Goal: Task Accomplishment & Management: Manage account settings

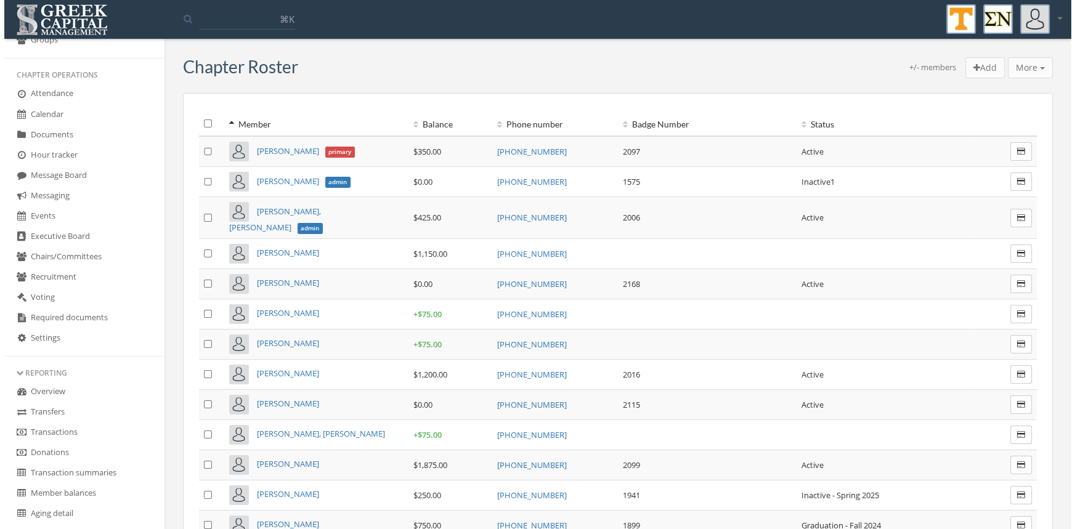
scroll to position [182, 0]
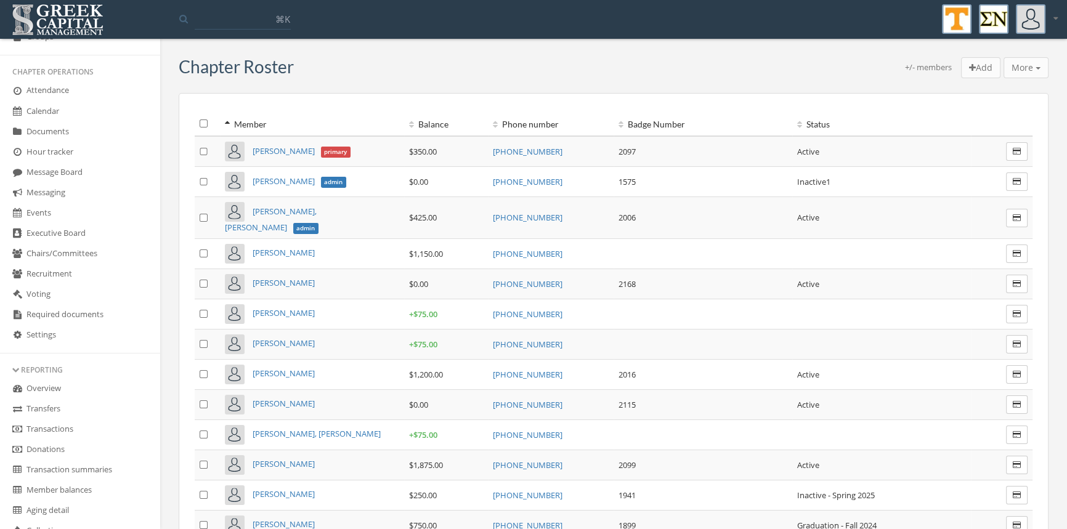
click at [65, 430] on link "Transactions" at bounding box center [80, 430] width 160 height 20
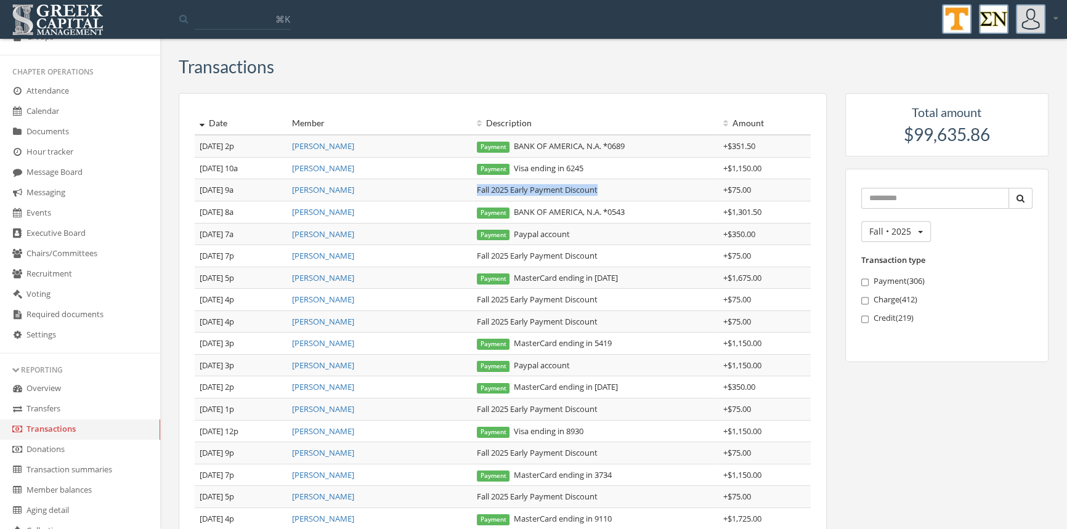
drag, startPoint x: 603, startPoint y: 179, endPoint x: 473, endPoint y: 192, distance: 130.7
click at [473, 192] on td "Fall 2025 Early Payment Discount" at bounding box center [595, 190] width 247 height 22
copy td "Fall 2025 Early Payment Discount"
click at [322, 166] on link "[PERSON_NAME]" at bounding box center [323, 168] width 62 height 11
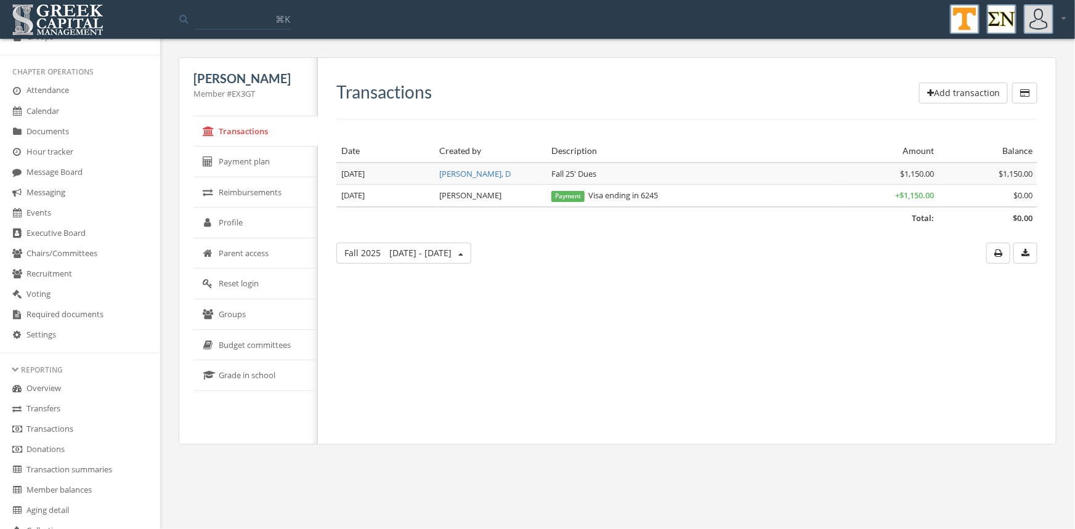
click at [949, 92] on button "Add transaction" at bounding box center [963, 93] width 89 height 21
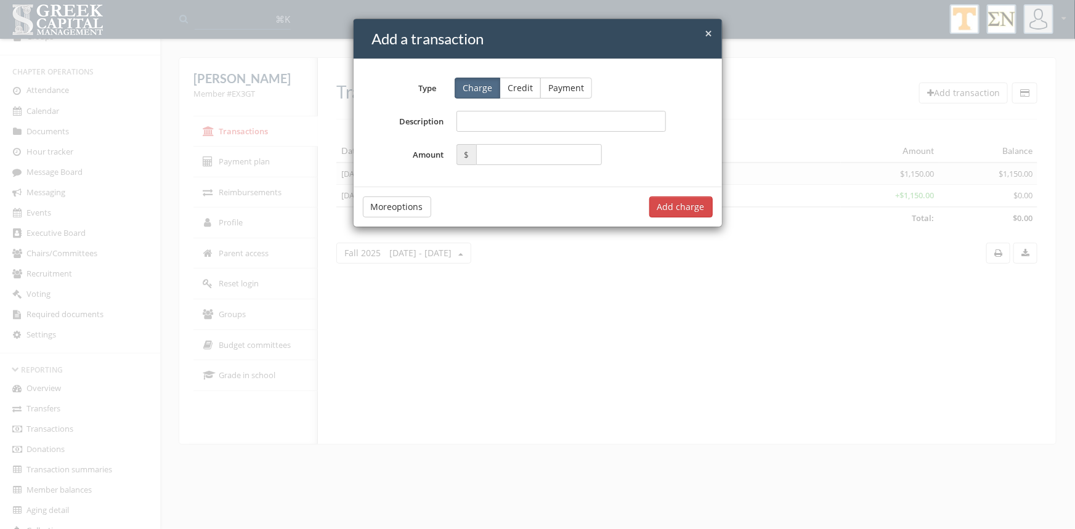
click at [522, 85] on button "Credit" at bounding box center [520, 88] width 41 height 21
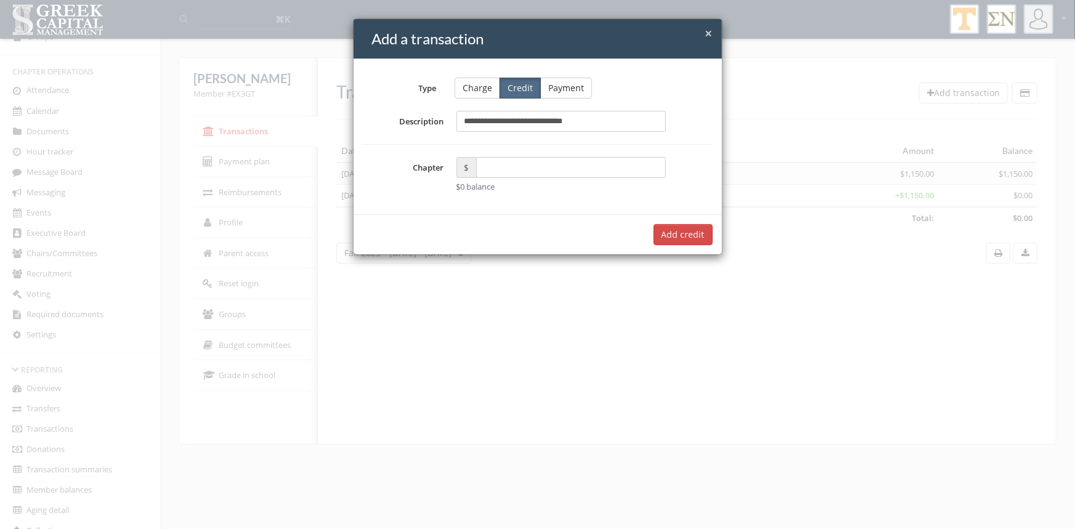
type input "**********"
click at [489, 171] on input "text" at bounding box center [571, 167] width 190 height 21
type input "*****"
click at [659, 230] on button "Add $75.00 credit" at bounding box center [668, 234] width 89 height 21
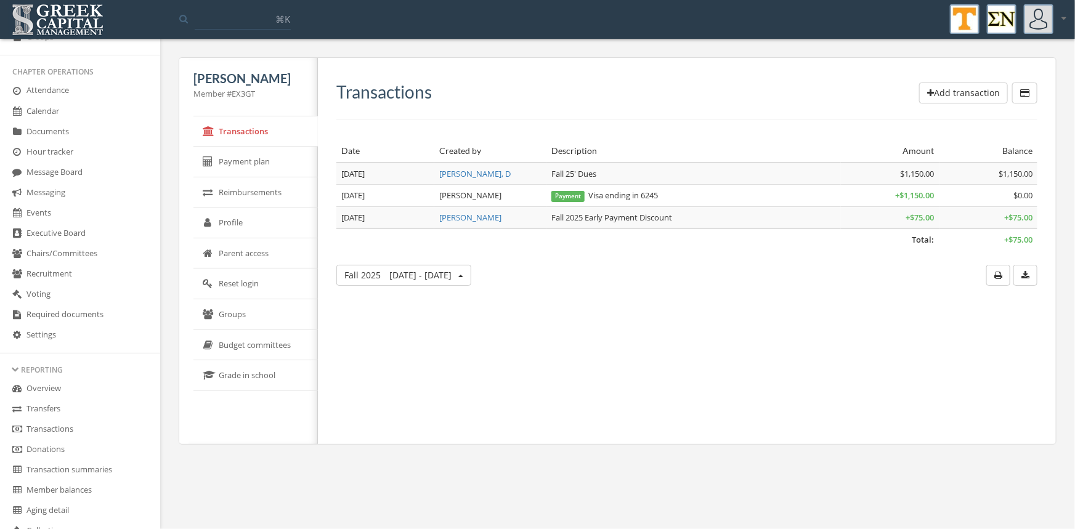
click at [659, 230] on td "Total:" at bounding box center [637, 240] width 603 height 22
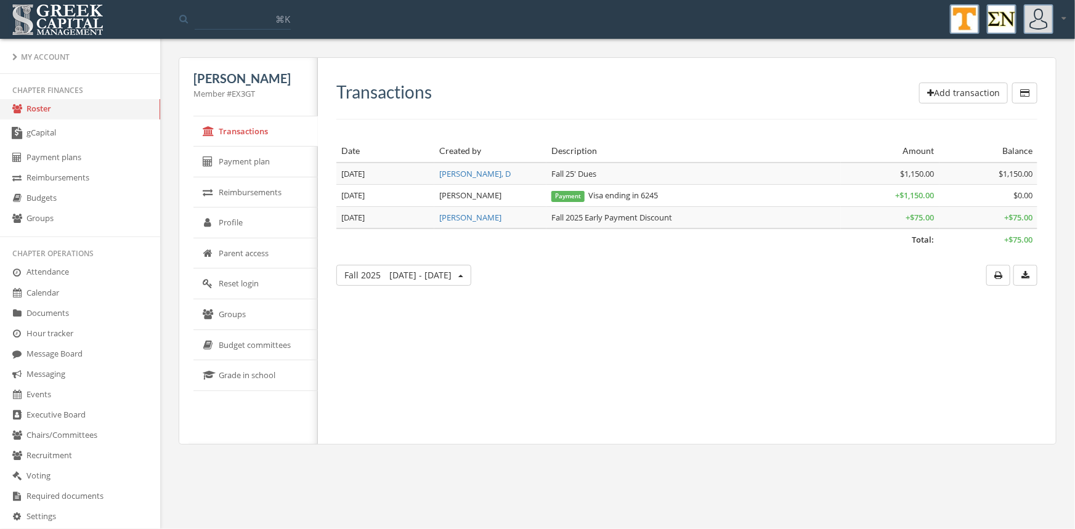
click at [42, 111] on link "Roster" at bounding box center [80, 109] width 160 height 20
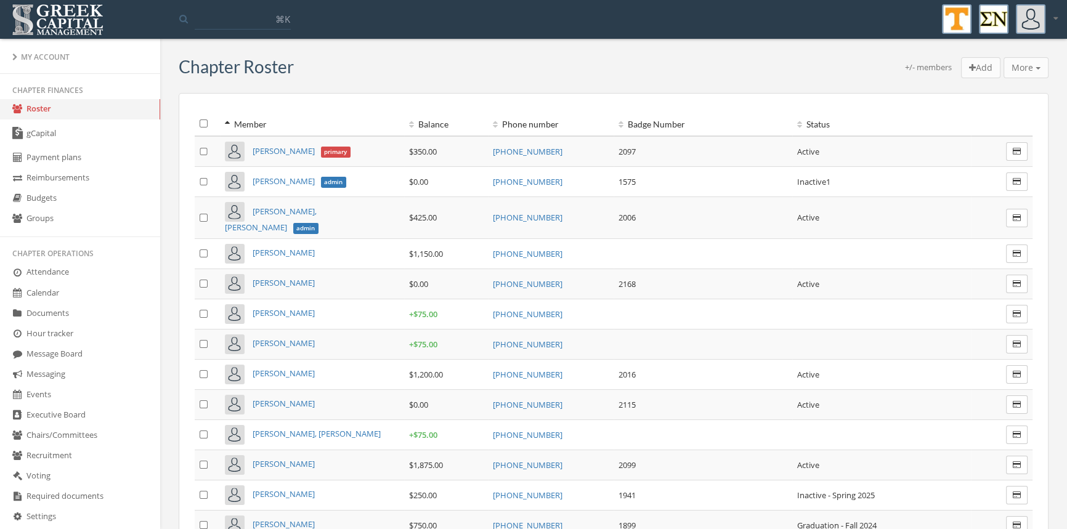
click at [58, 288] on link "Calendar" at bounding box center [80, 293] width 160 height 20
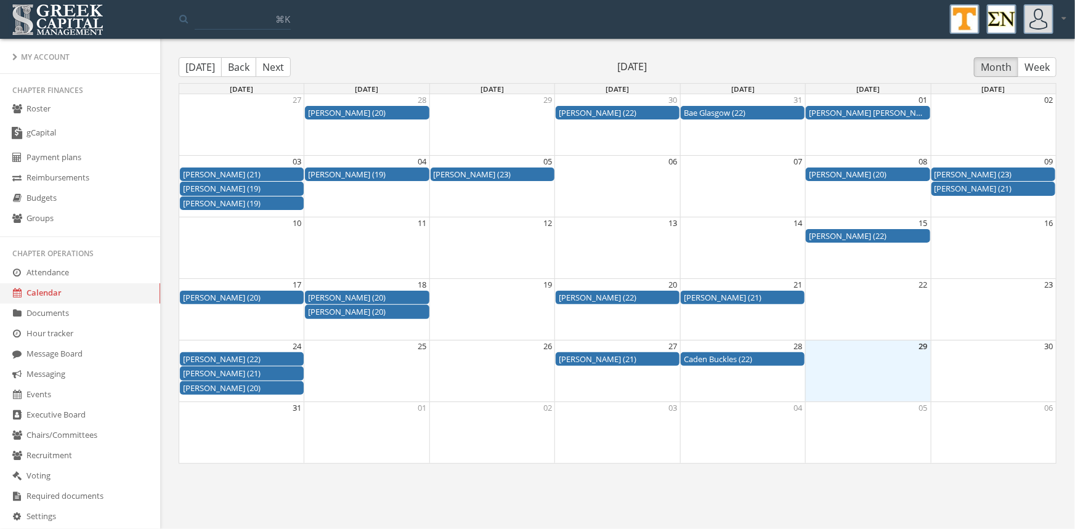
click at [279, 62] on button "Next" at bounding box center [273, 67] width 35 height 20
